Goal: Complete application form: Complete application form

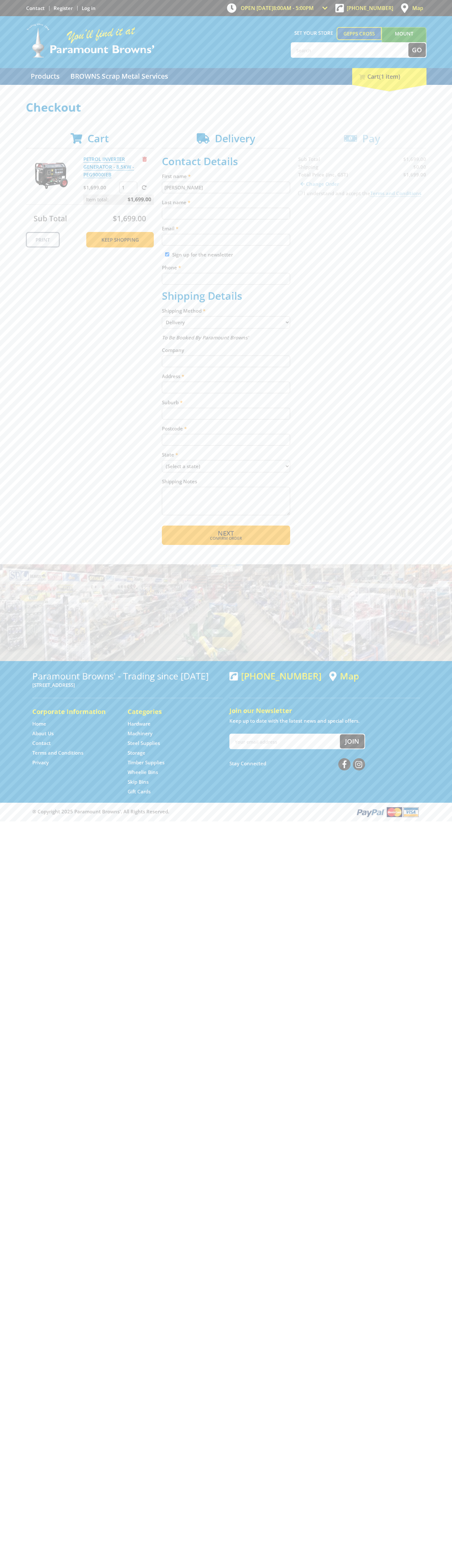
type input "[PERSON_NAME]"
type input "[EMAIL_ADDRESS][DOMAIN_NAME]"
type input "0293744000"
type input "[PERSON_NAME]"
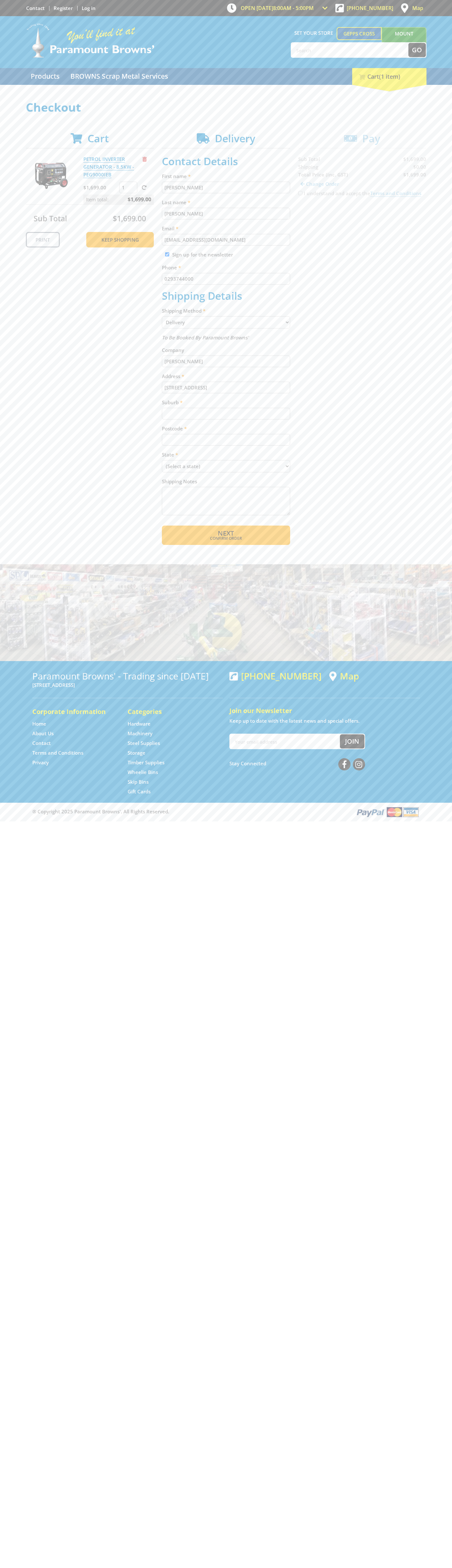
type input "[STREET_ADDRESS]"
type input "gepps cross"
type input "5094"
select select "SA"
select select "Pickup"
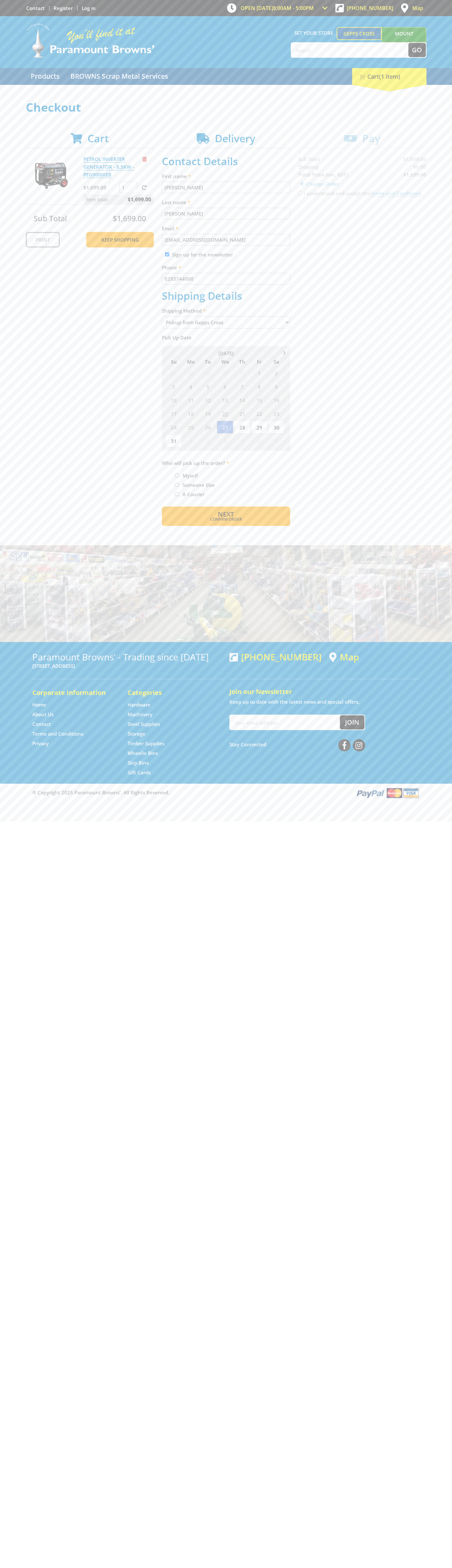
click at [225, 514] on span "Next" at bounding box center [225, 514] width 16 height 9
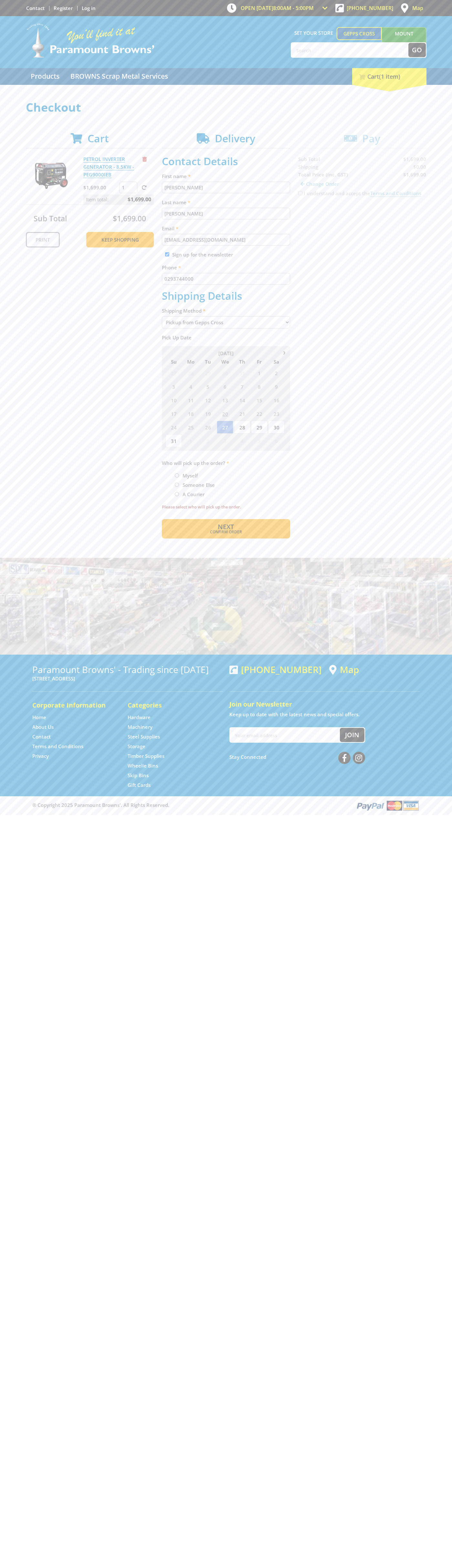
type input "[PERSON_NAME]"
click at [225, 527] on span "Next" at bounding box center [225, 527] width 16 height 9
